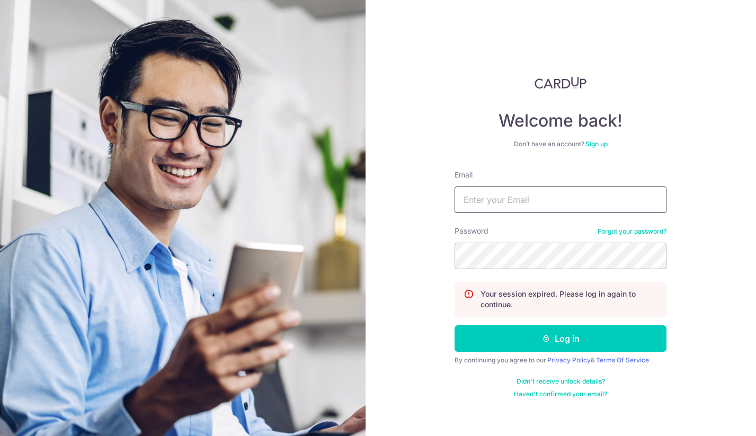
click at [521, 198] on input "Email" at bounding box center [560, 199] width 212 height 26
click at [488, 206] on input "Email" at bounding box center [560, 199] width 212 height 26
type input "[EMAIL_ADDRESS][DOMAIN_NAME]"
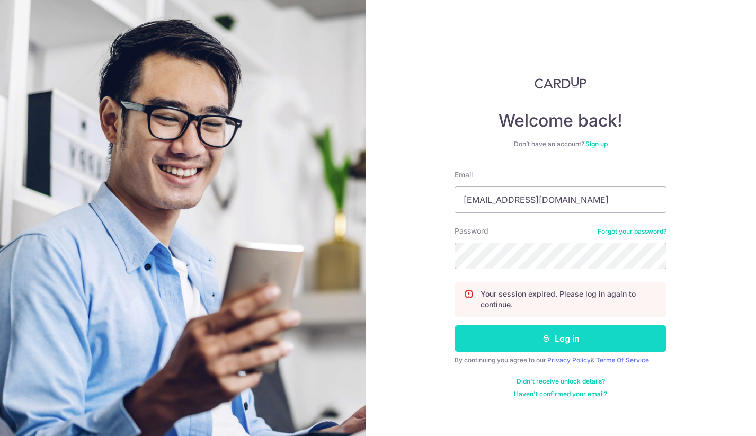
click at [520, 334] on button "Log in" at bounding box center [560, 338] width 212 height 26
